Goal: Task Accomplishment & Management: Complete application form

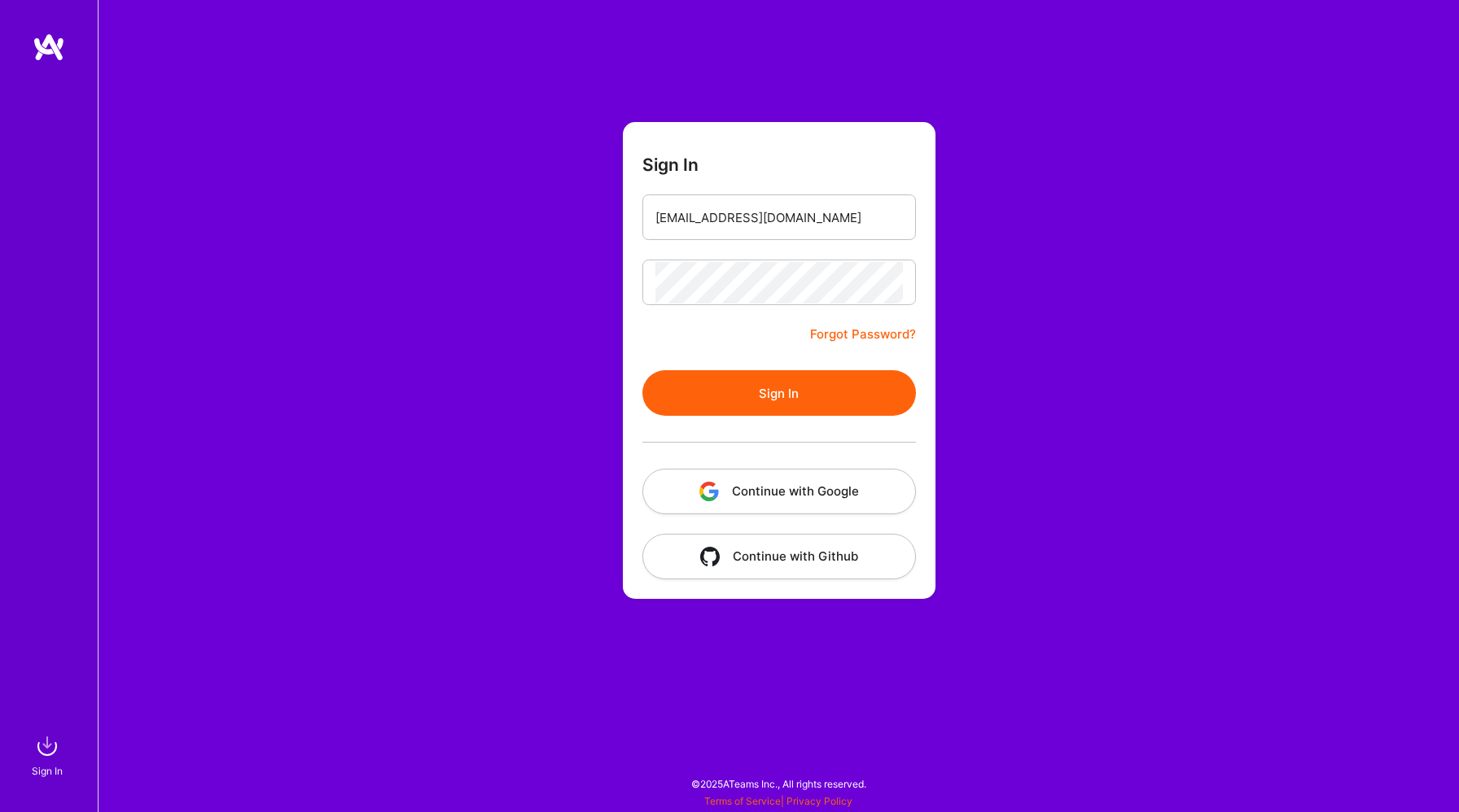
click at [808, 407] on button "Sign In" at bounding box center [779, 394] width 273 height 46
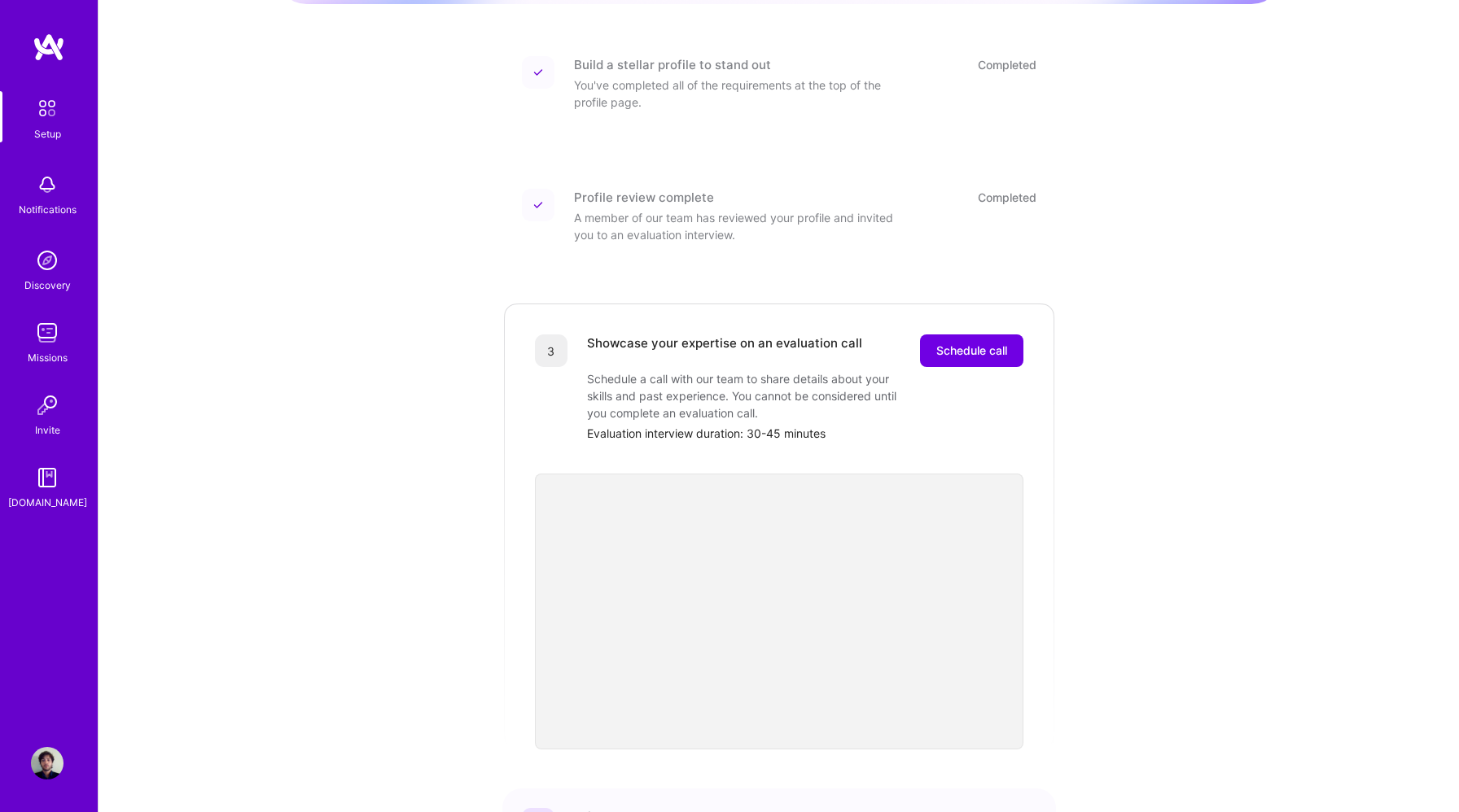
scroll to position [235, 0]
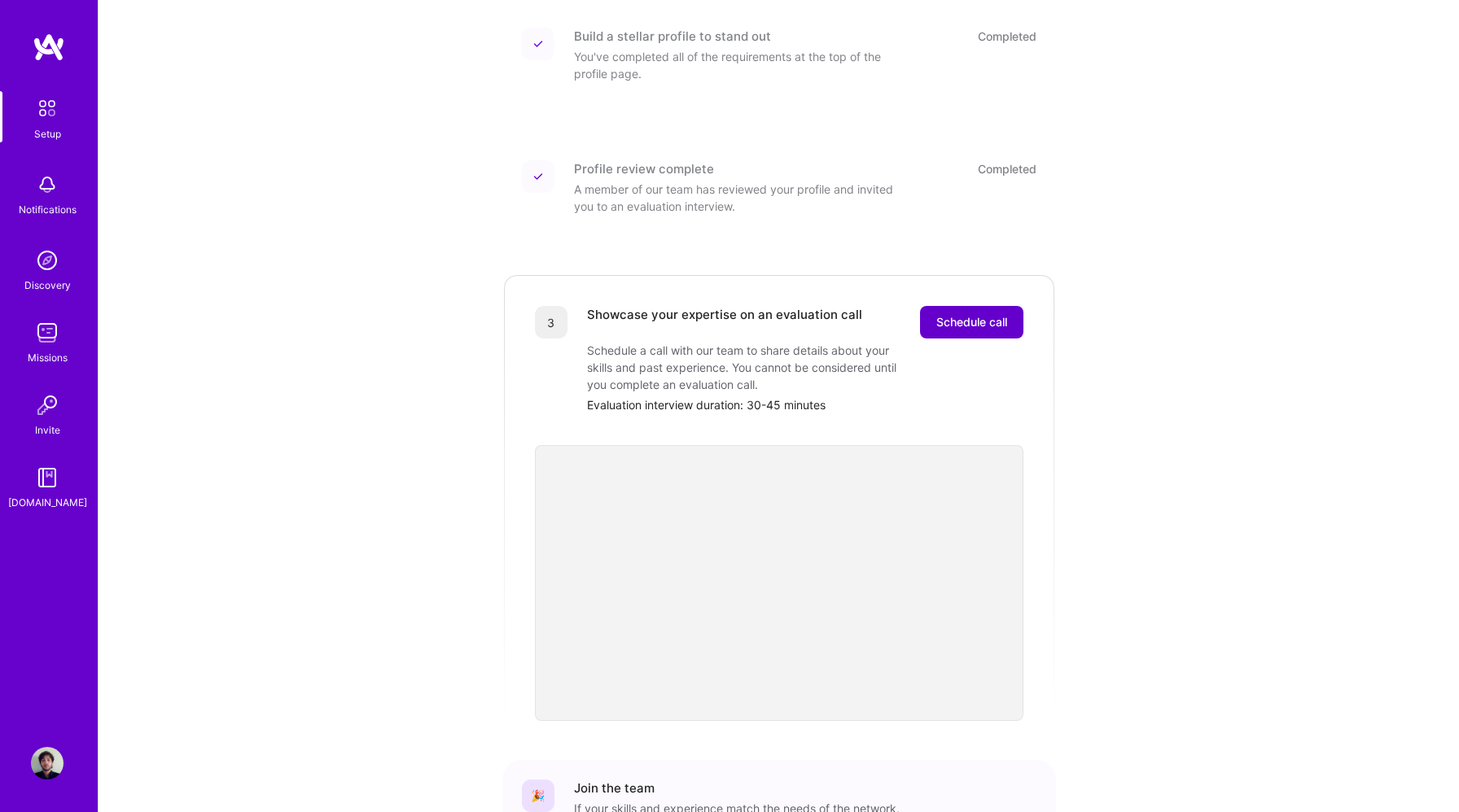
click at [969, 314] on span "Schedule call" at bounding box center [971, 322] width 71 height 16
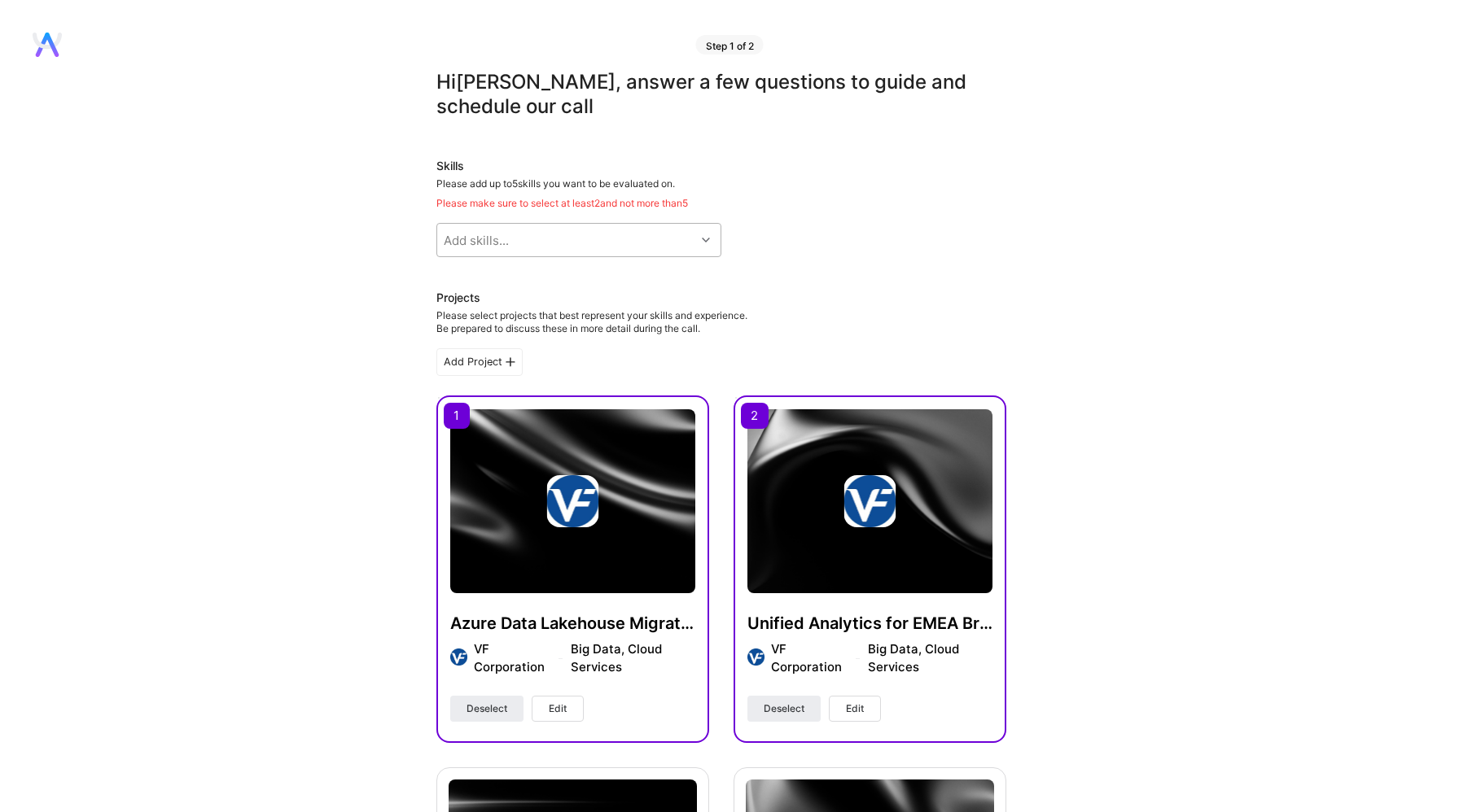
click at [678, 241] on div "Add skills..." at bounding box center [566, 240] width 258 height 33
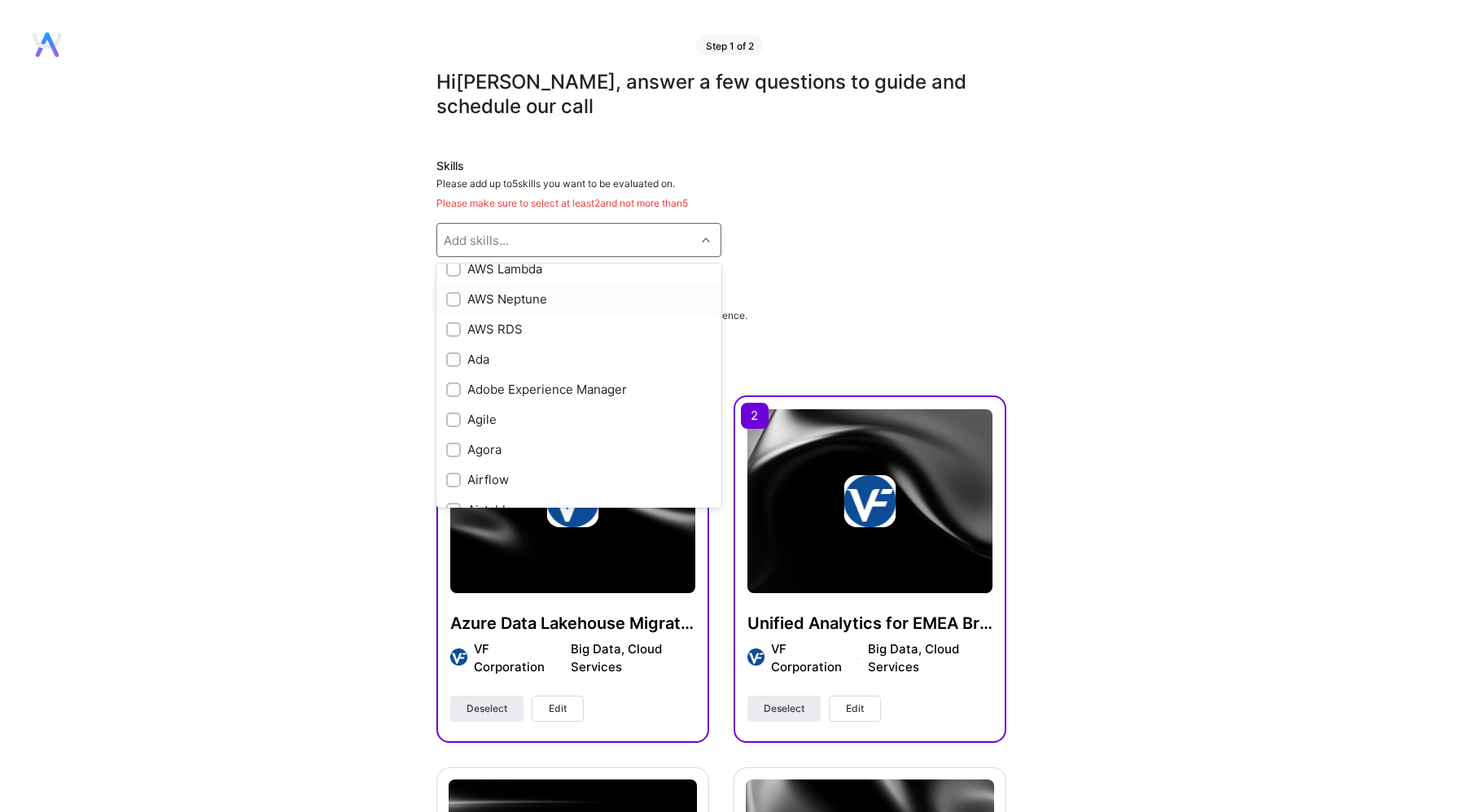
scroll to position [375, 0]
click at [831, 300] on div "Projects Please select projects that best represent your skills and experience.…" at bounding box center [721, 313] width 570 height 46
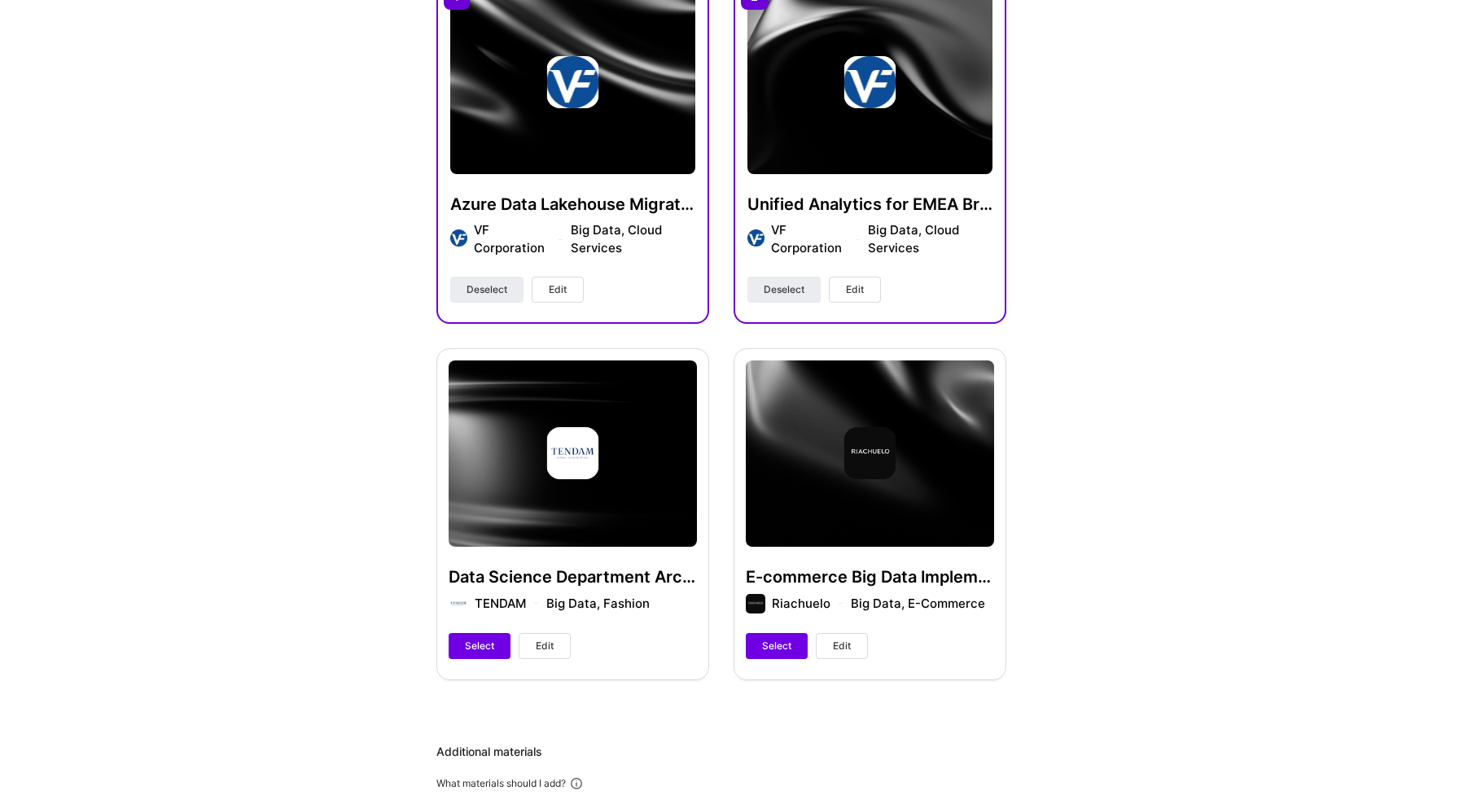
scroll to position [570, 0]
